Goal: Communication & Community: Connect with others

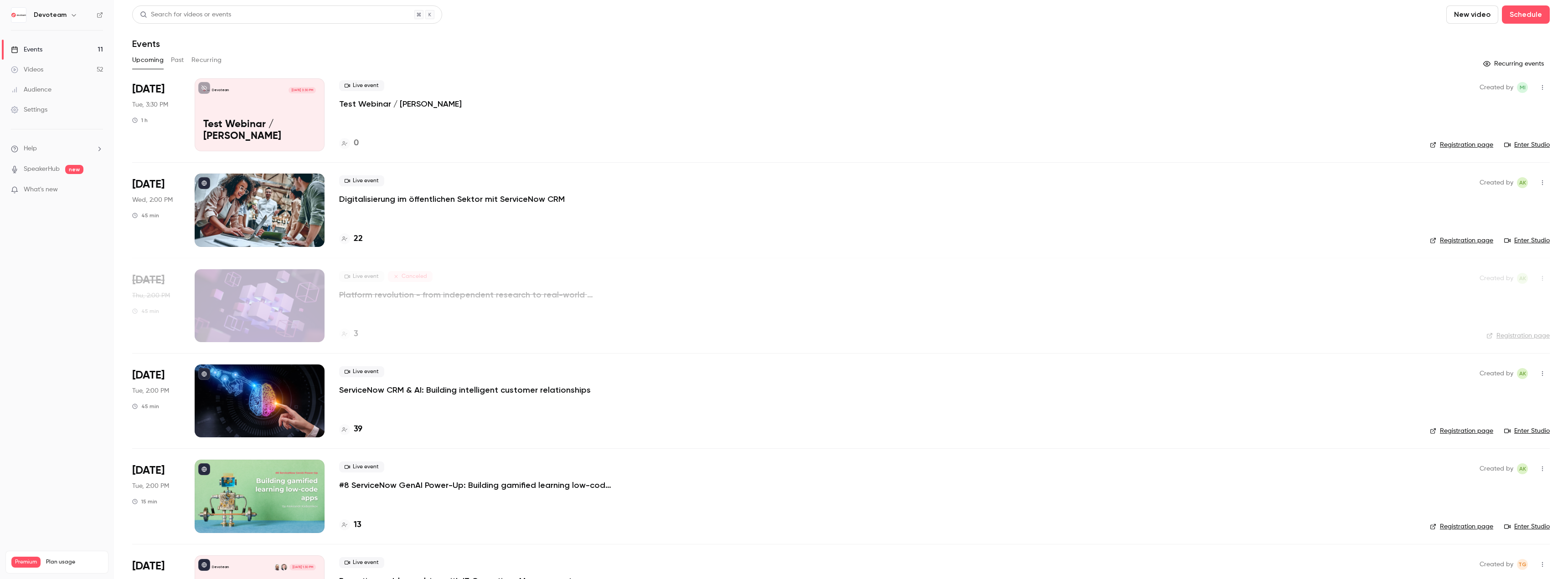
click at [368, 196] on p "Digitalisierung im öffentlichen Sektor mit ServiceNow CRM" at bounding box center [452, 199] width 226 height 11
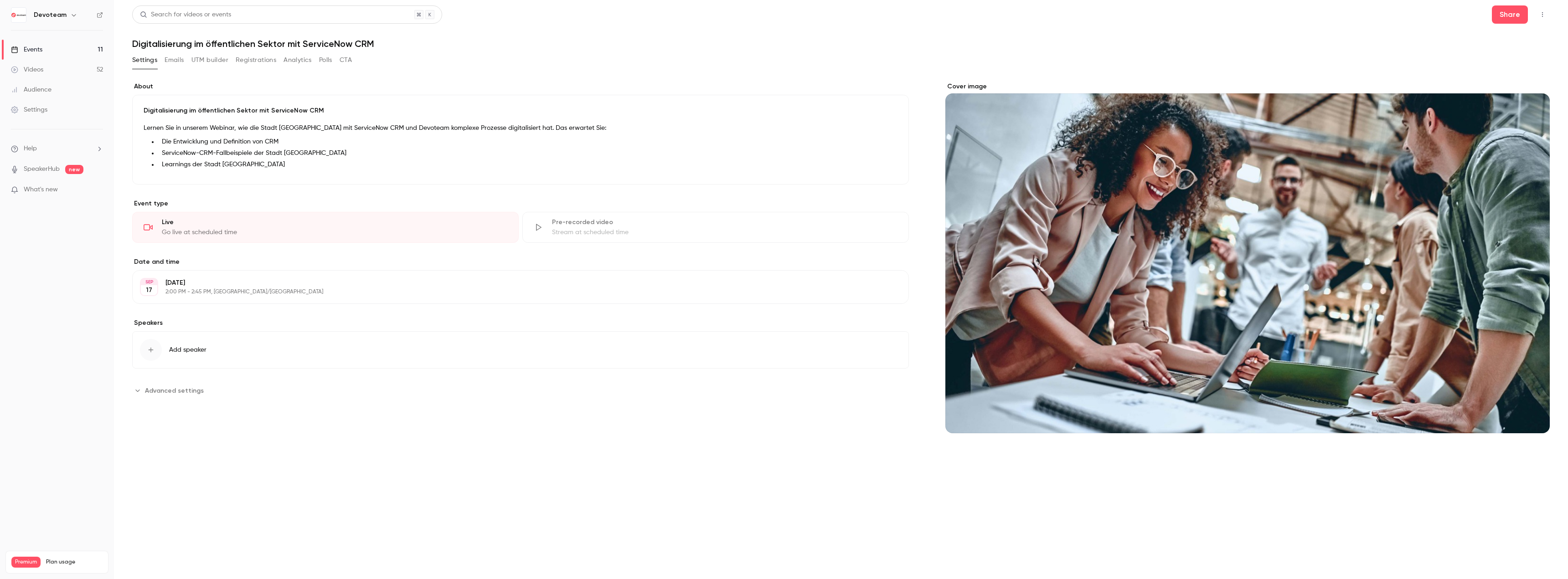
click at [173, 54] on button "Emails" at bounding box center [174, 60] width 19 height 14
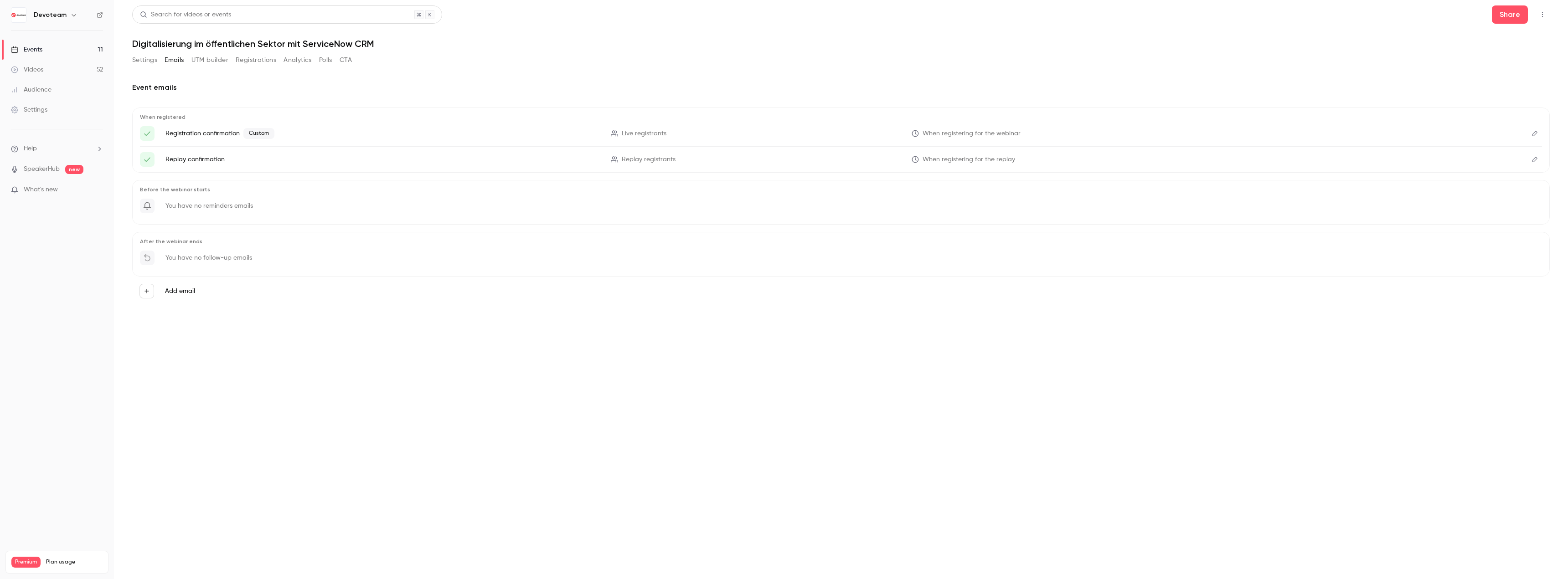
click at [137, 61] on button "Settings" at bounding box center [144, 60] width 25 height 14
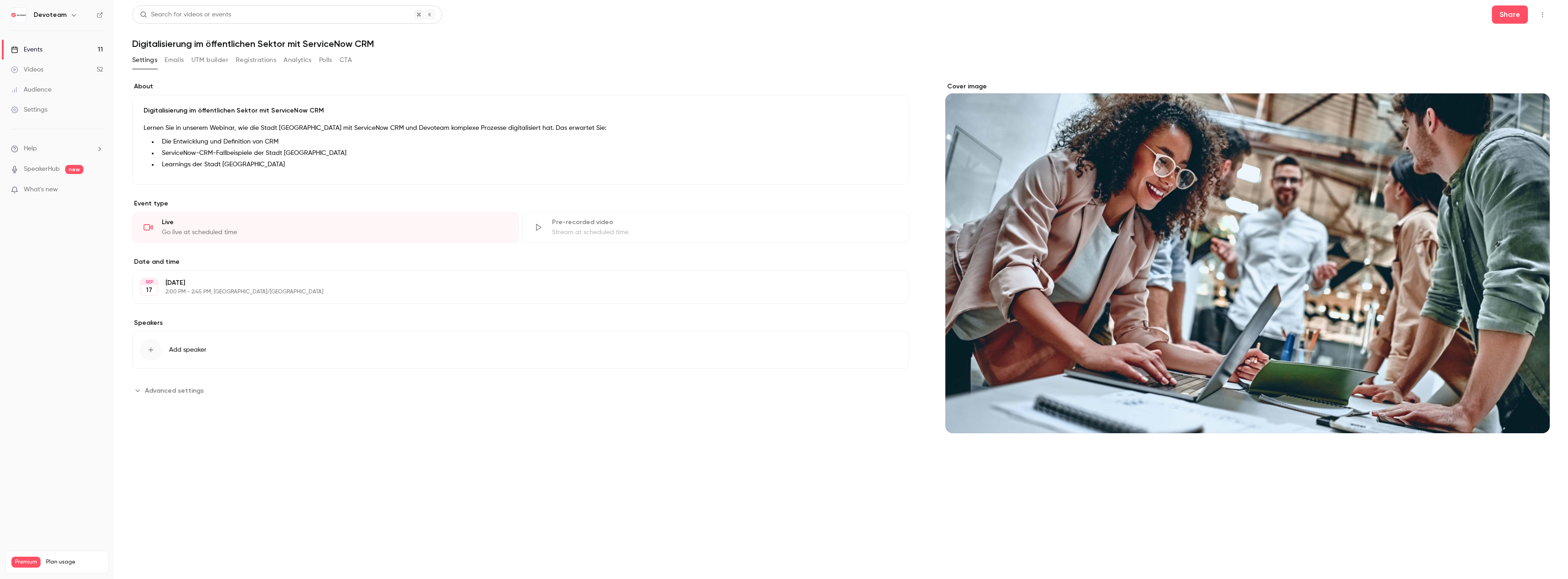
click at [51, 53] on link "Events 11" at bounding box center [57, 49] width 114 height 20
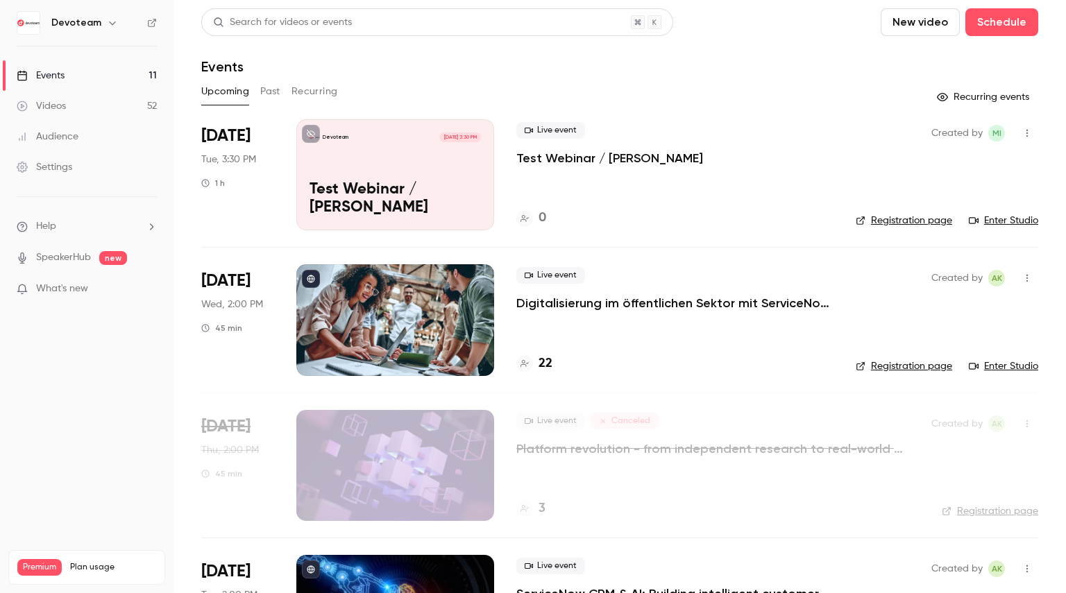
click at [1022, 133] on icon "button" at bounding box center [1027, 133] width 11 height 10
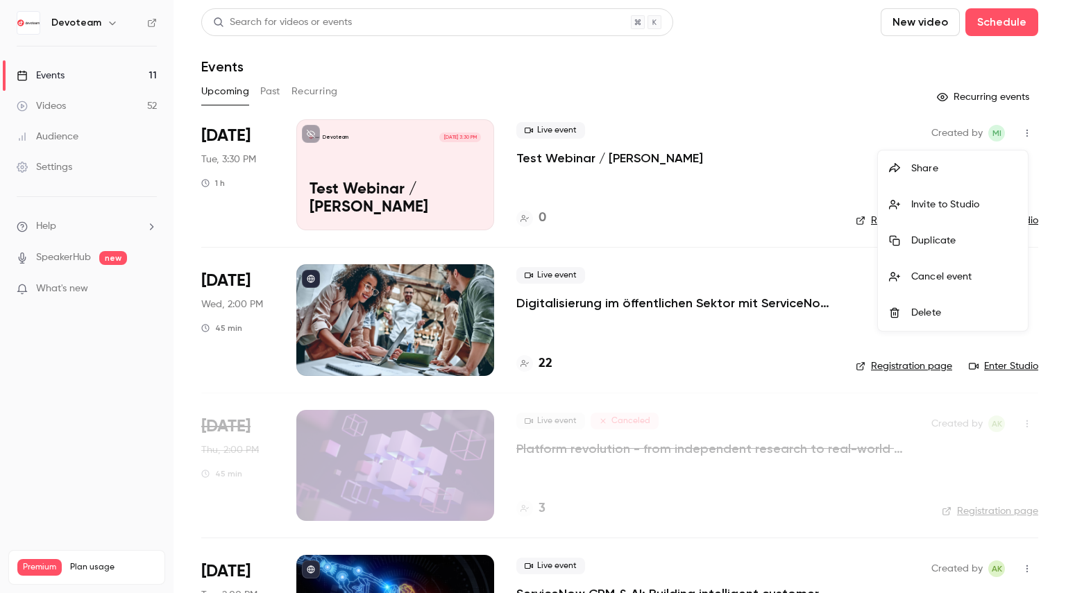
click at [950, 210] on div "Invite to Studio" at bounding box center [964, 205] width 106 height 14
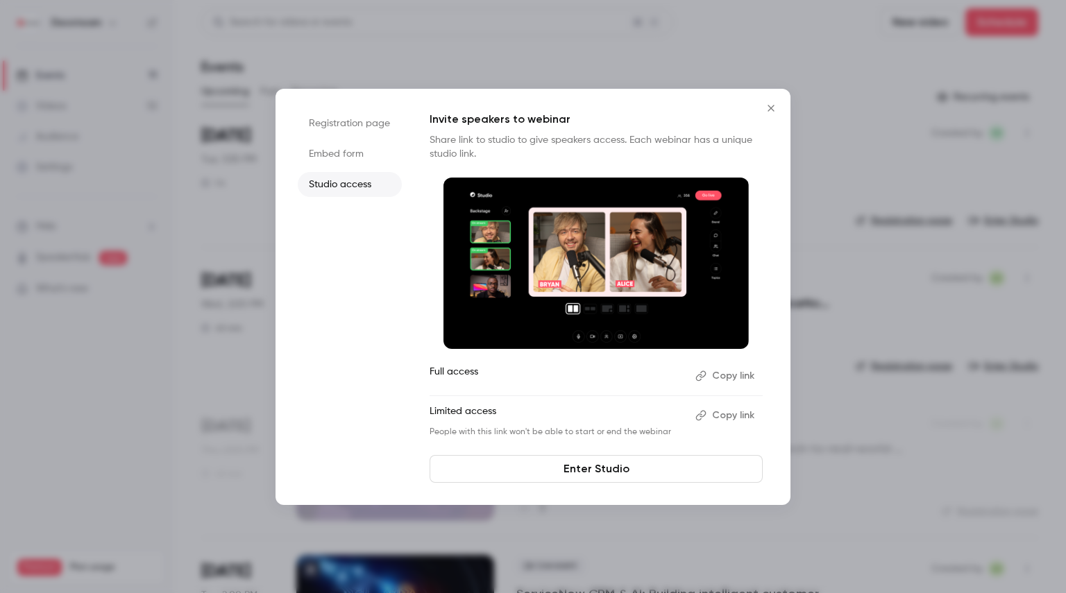
click at [768, 106] on icon "Close" at bounding box center [771, 108] width 17 height 11
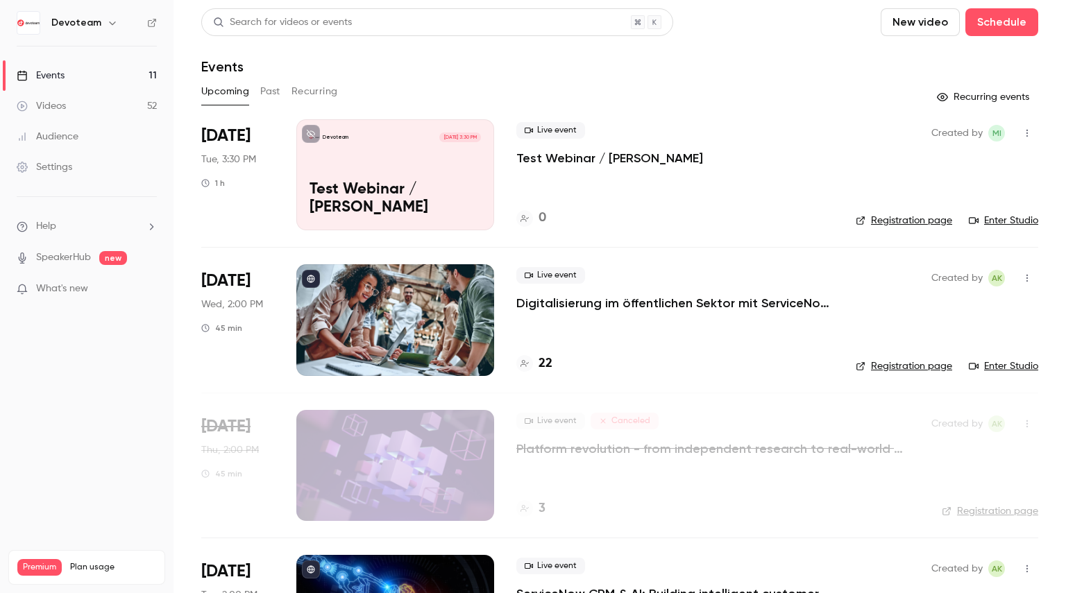
scroll to position [139, 0]
